Goal: Information Seeking & Learning: Learn about a topic

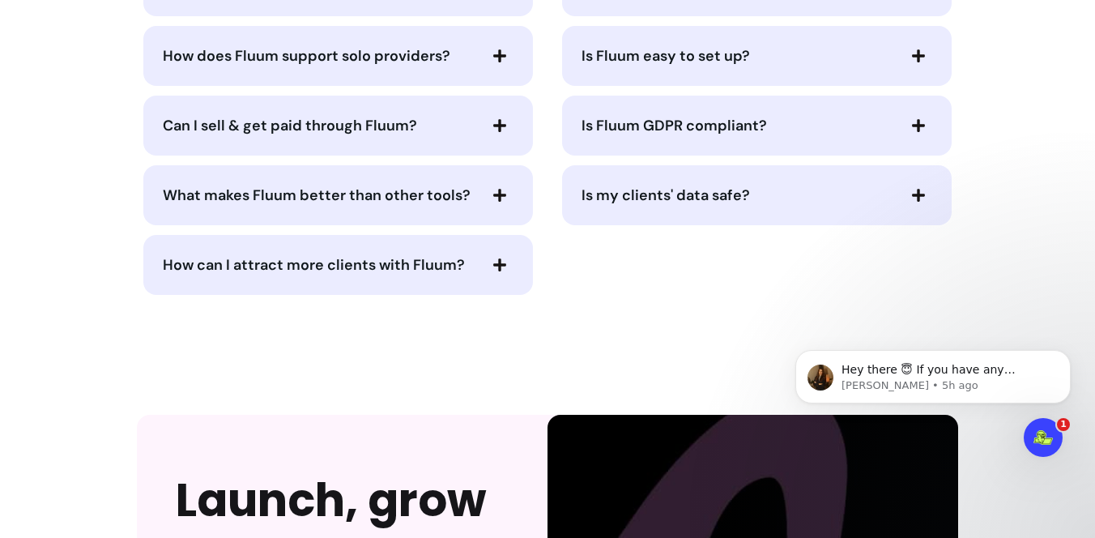
scroll to position [3738, 0]
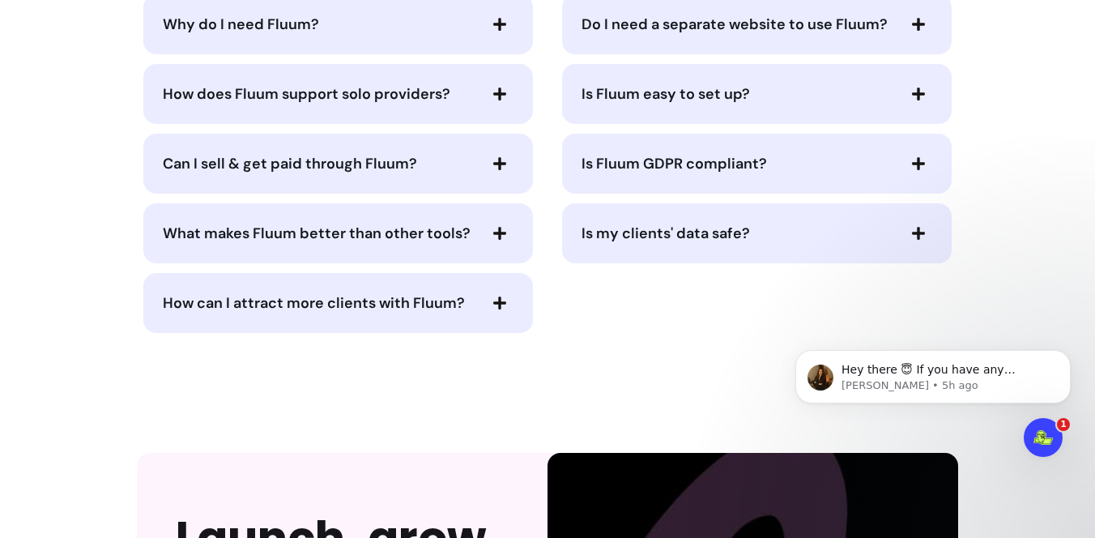
click at [458, 164] on span "Can I sell & get paid through Fluum?" at bounding box center [320, 163] width 314 height 23
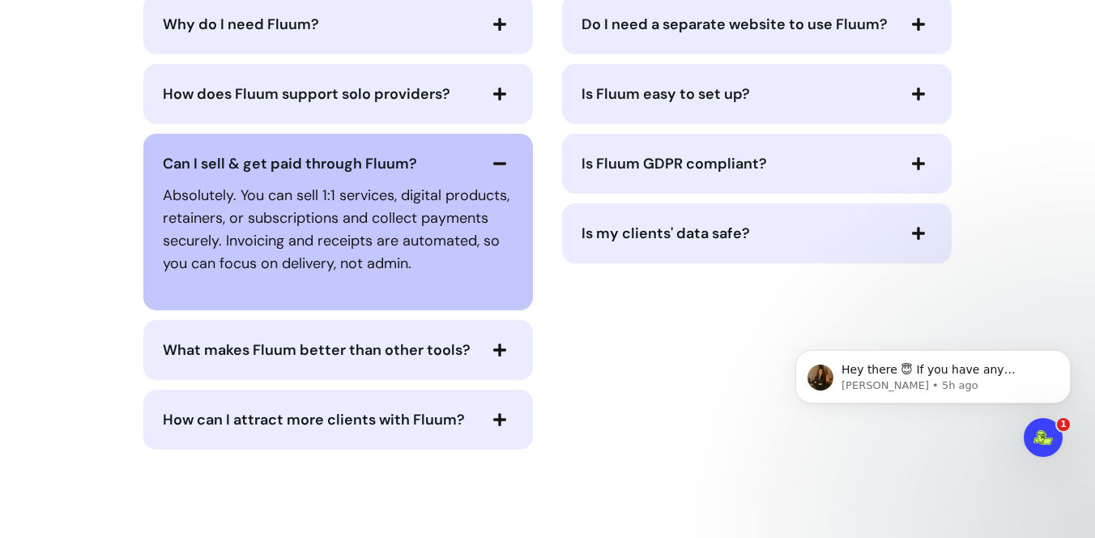
click at [458, 164] on span "Can I sell & get paid through Fluum?" at bounding box center [320, 163] width 314 height 23
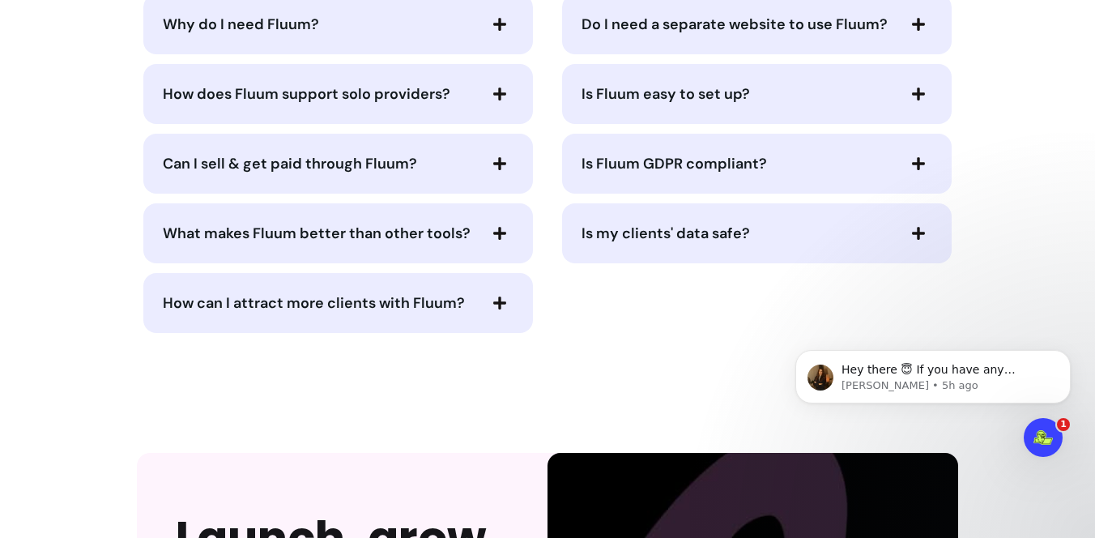
scroll to position [3740, 0]
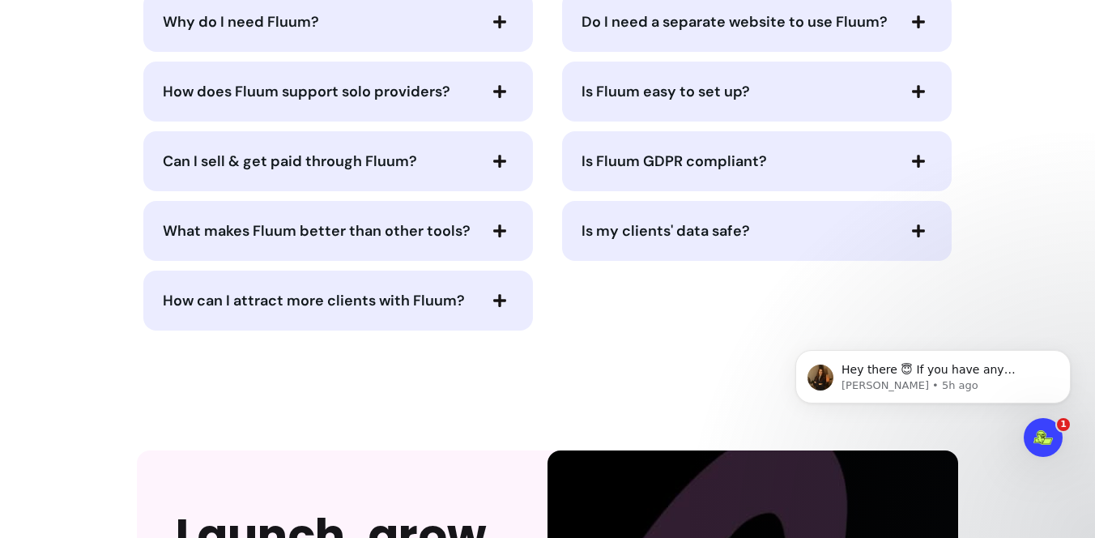
click at [458, 164] on span "Can I sell & get paid through Fluum?" at bounding box center [320, 161] width 314 height 23
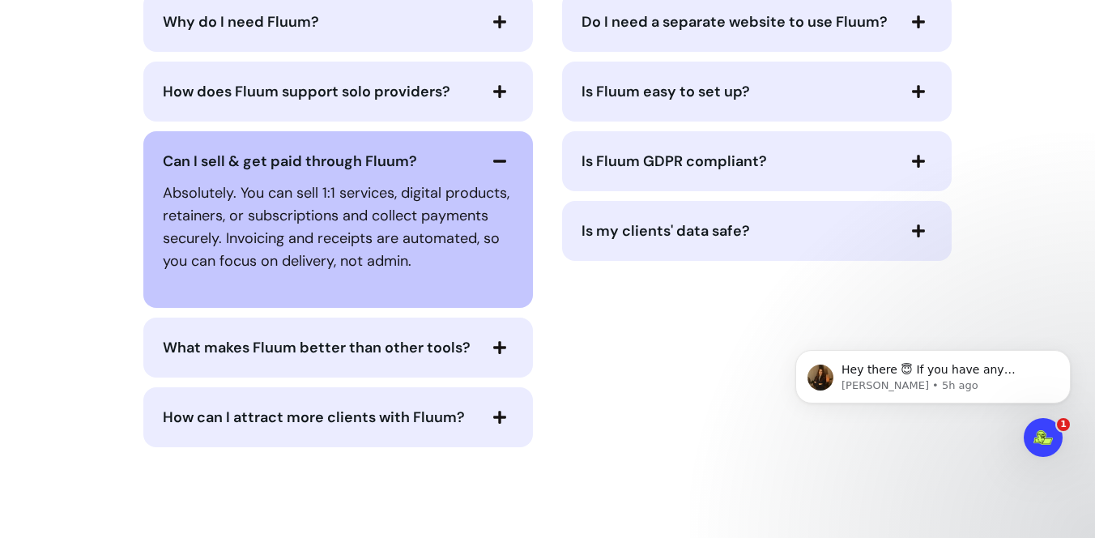
click at [458, 164] on span "Can I sell & get paid through Fluum?" at bounding box center [320, 161] width 314 height 23
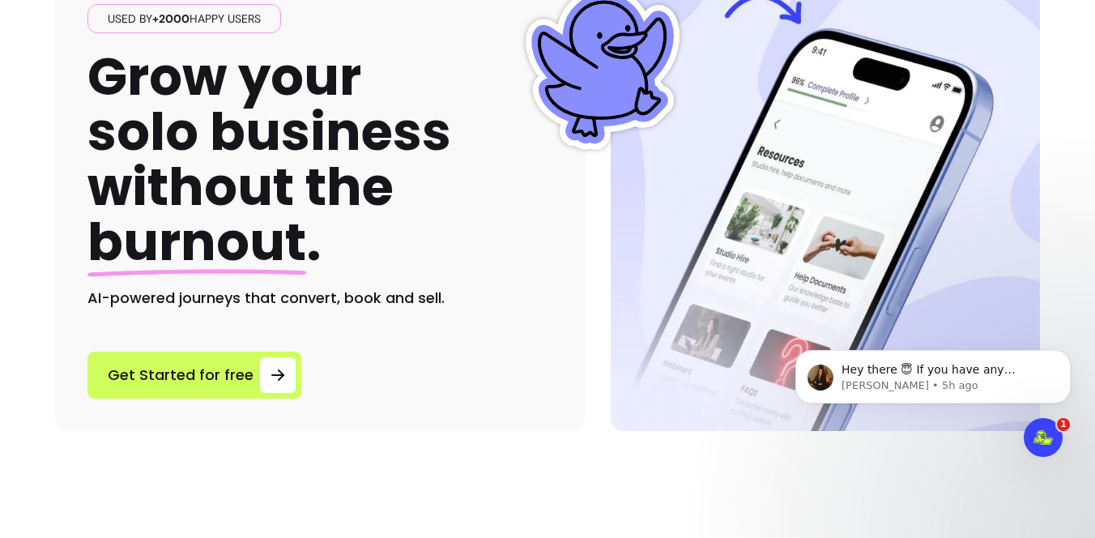
scroll to position [163, 0]
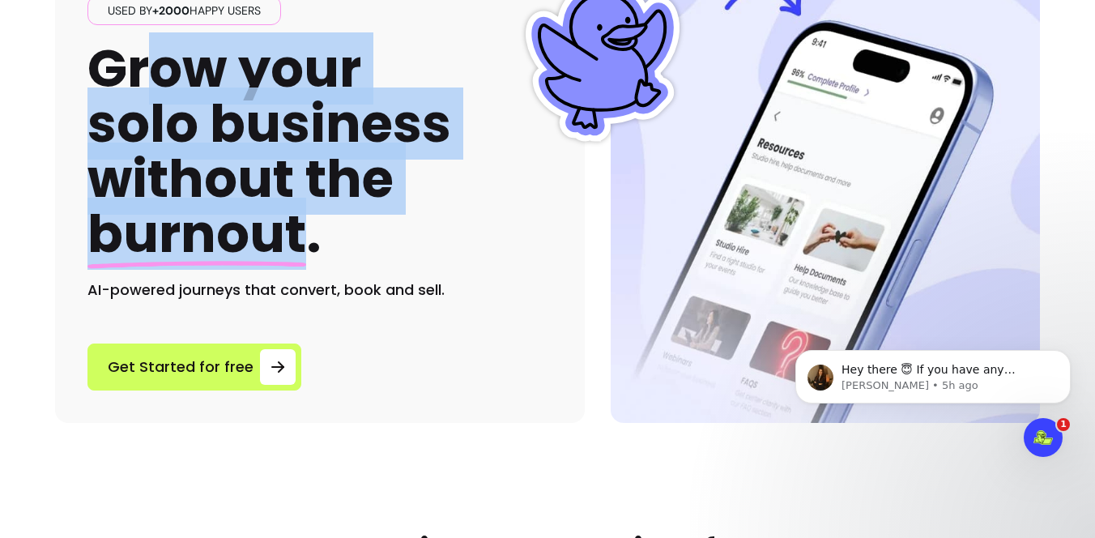
drag, startPoint x: 143, startPoint y: 53, endPoint x: 302, endPoint y: 250, distance: 252.8
click at [302, 250] on h1 "Grow your solo business without the burnout ." at bounding box center [269, 151] width 364 height 221
click at [302, 250] on span "burnout" at bounding box center [196, 234] width 219 height 72
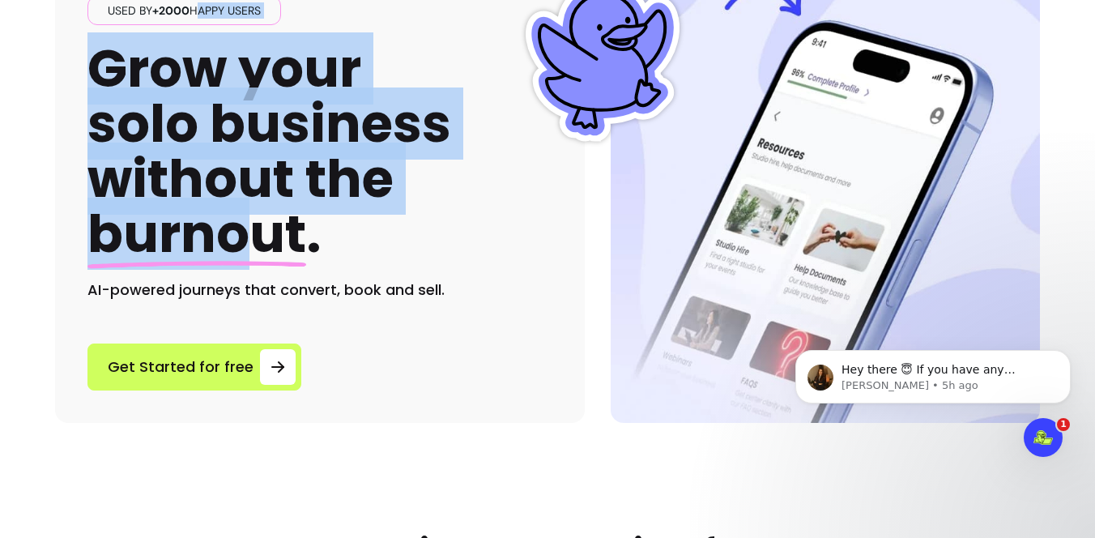
drag, startPoint x: 197, startPoint y: 10, endPoint x: 244, endPoint y: 208, distance: 204.0
click at [244, 208] on div "Used by +2000 happy users Grow your solo business without the burnout . AI-powe…" at bounding box center [319, 148] width 465 height 305
click at [244, 208] on span "burnout" at bounding box center [196, 234] width 219 height 72
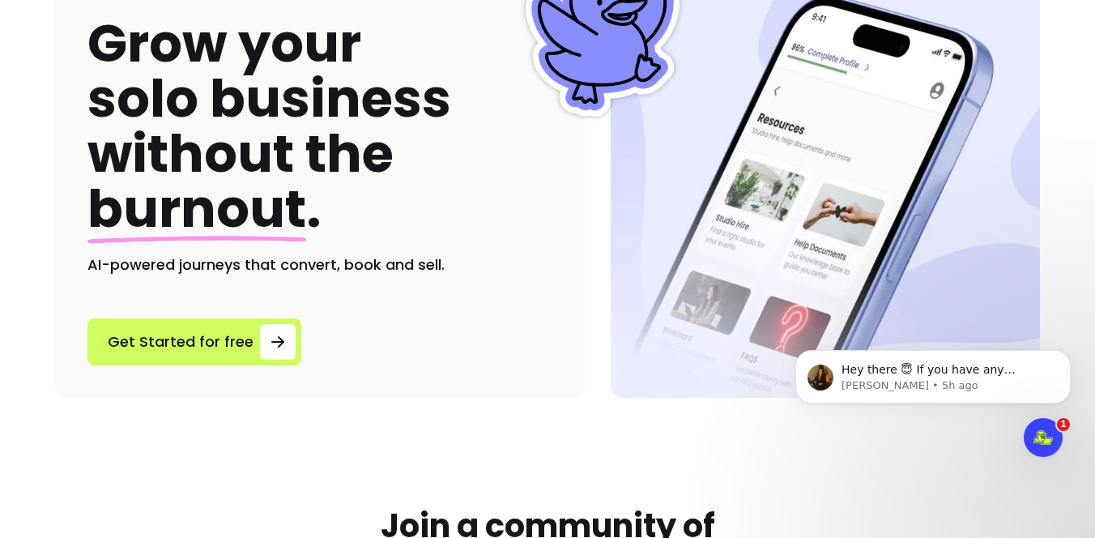
scroll to position [190, 0]
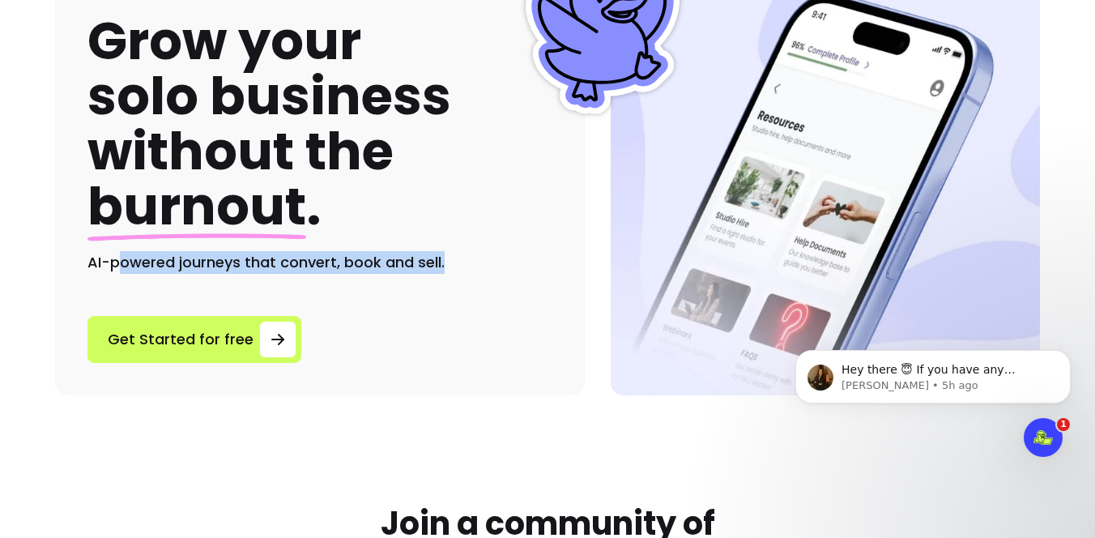
drag, startPoint x: 117, startPoint y: 266, endPoint x: 341, endPoint y: 276, distance: 224.6
click at [341, 276] on div "Used by +2000 happy users Grow your solo business without the burnout . AI-powe…" at bounding box center [320, 165] width 530 height 459
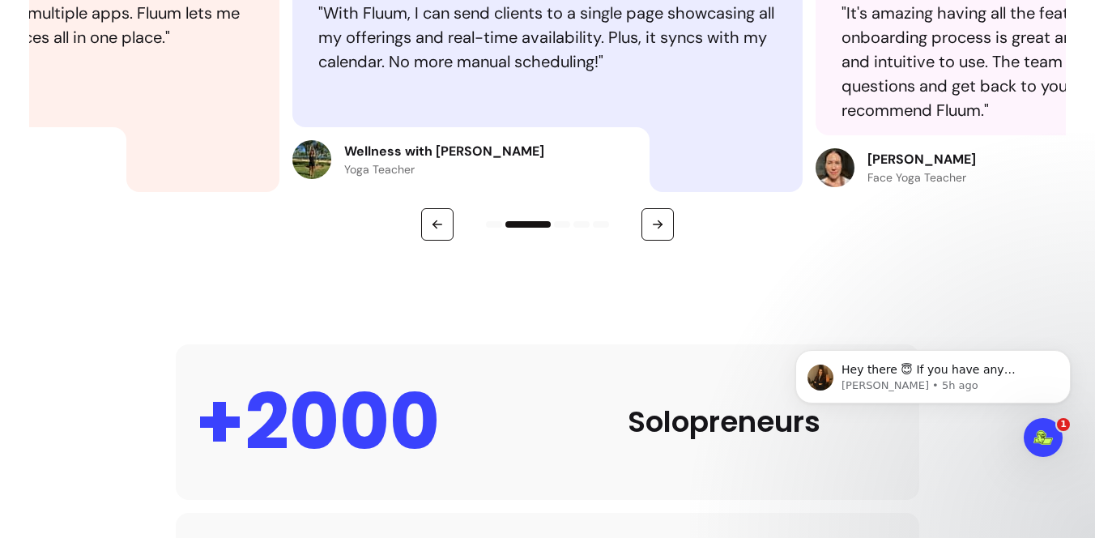
scroll to position [962, 0]
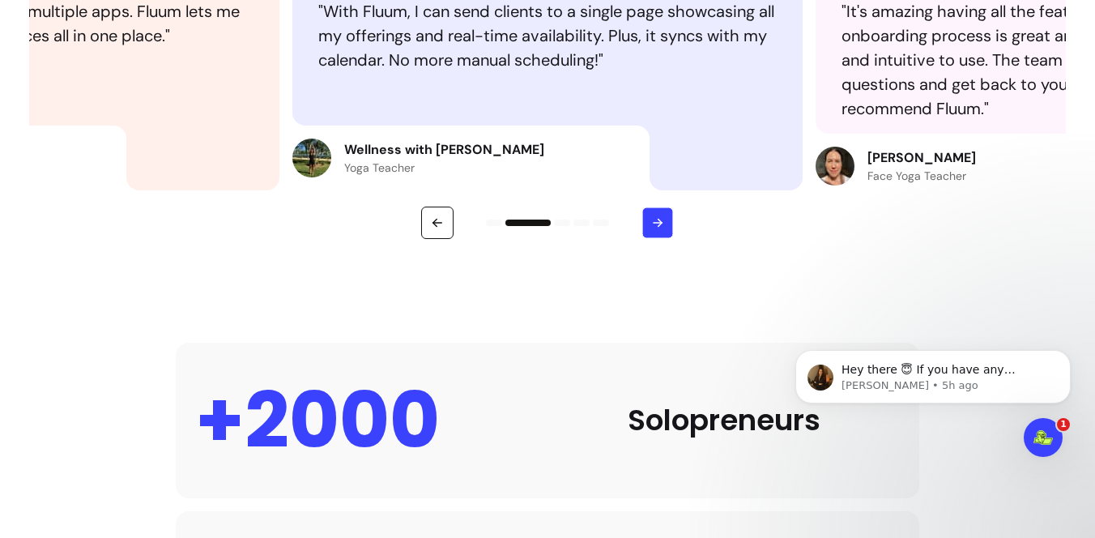
click at [662, 220] on icon "button" at bounding box center [658, 222] width 14 height 14
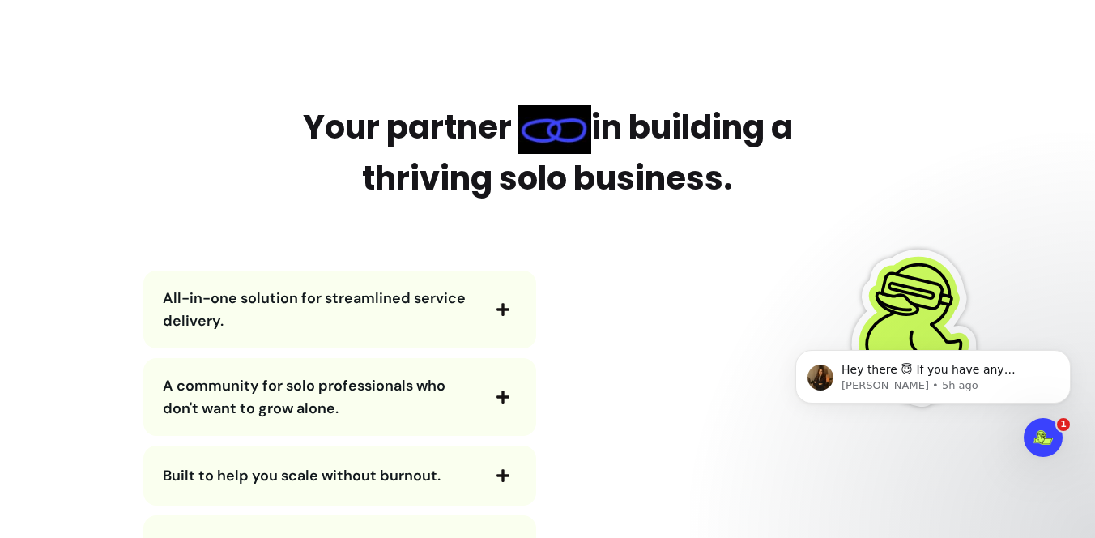
scroll to position [1824, 0]
